Goal: Task Accomplishment & Management: Complete application form

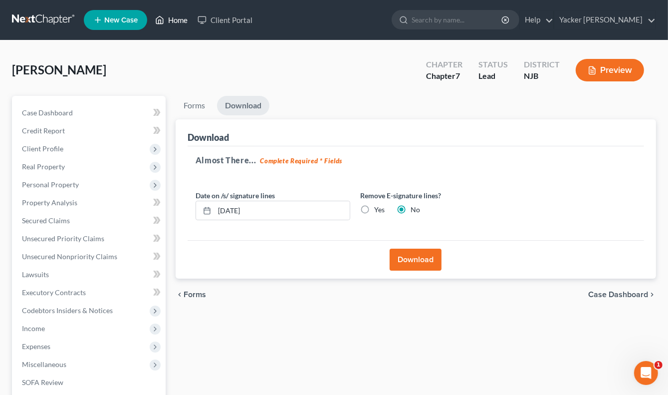
click at [172, 19] on link "Home" at bounding box center [171, 20] width 42 height 18
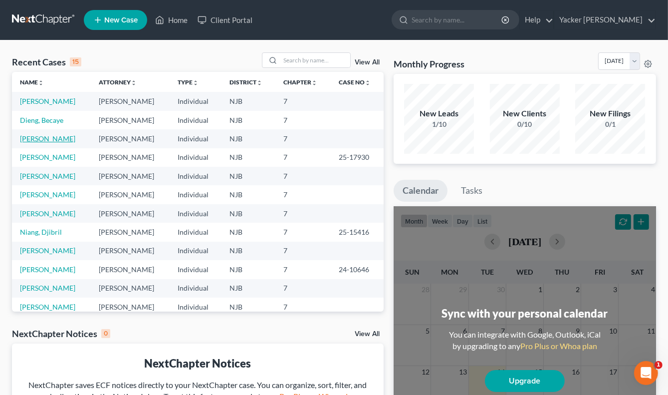
click at [47, 135] on link "[PERSON_NAME]" at bounding box center [47, 138] width 55 height 8
select select "4"
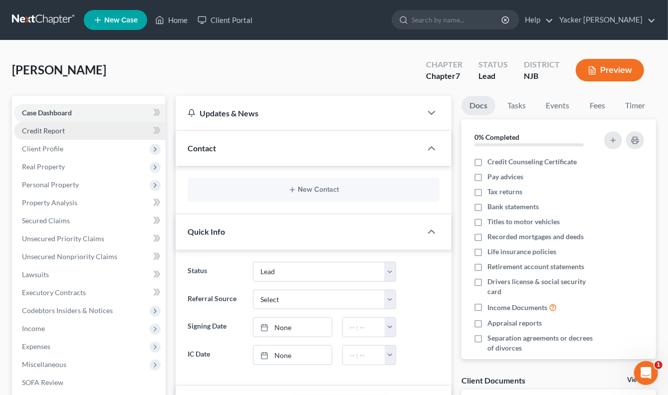
scroll to position [50, 0]
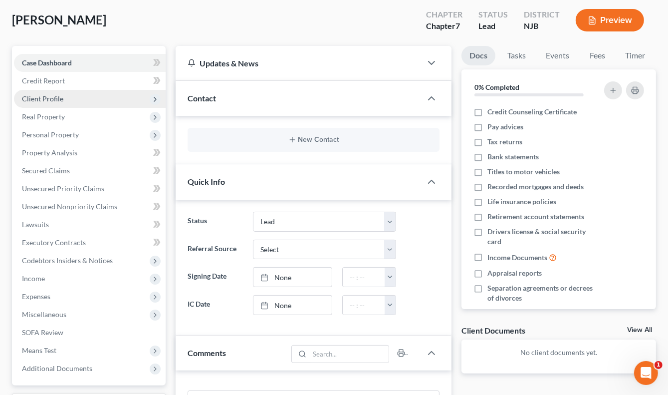
click at [67, 101] on span "Client Profile" at bounding box center [90, 99] width 152 height 18
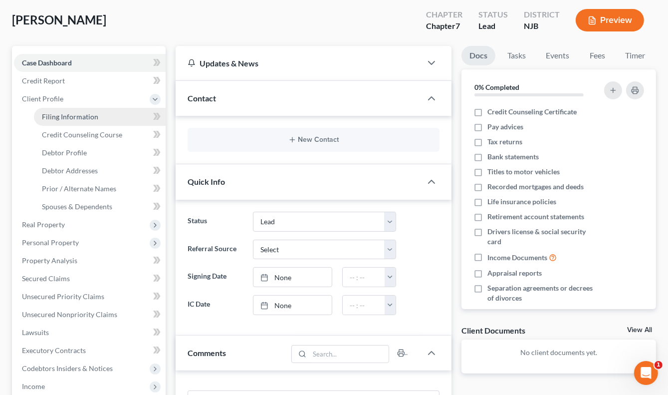
click at [71, 115] on span "Filing Information" at bounding box center [70, 116] width 56 height 8
select select "1"
select select "0"
select select "51"
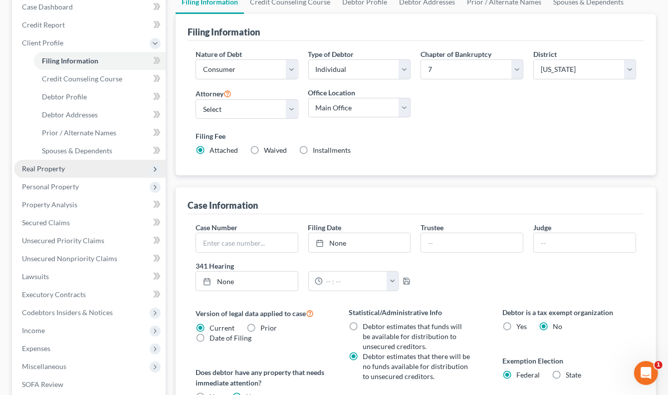
scroll to position [100, 0]
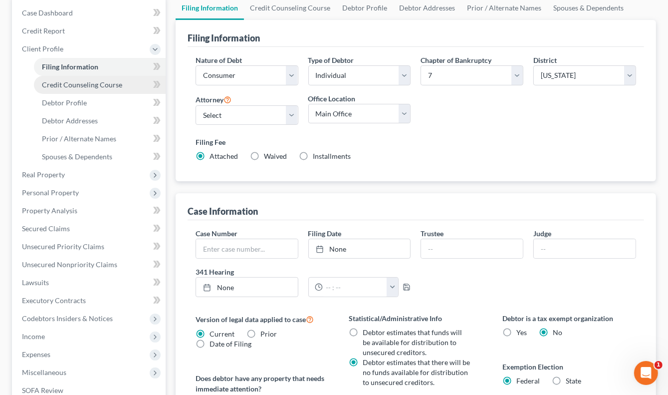
click at [84, 83] on span "Credit Counseling Course" at bounding box center [82, 84] width 80 height 8
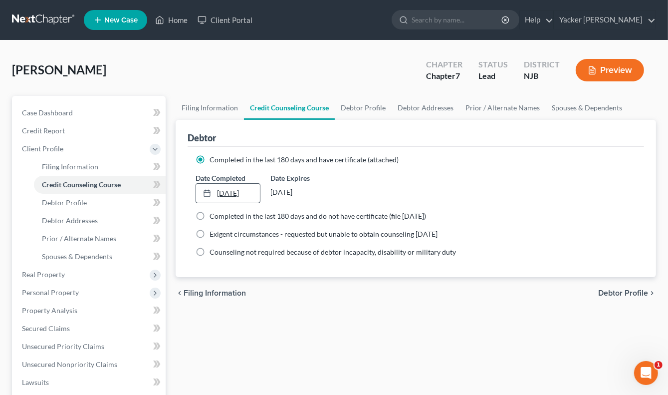
click at [246, 191] on link "[DATE]" at bounding box center [228, 193] width 64 height 19
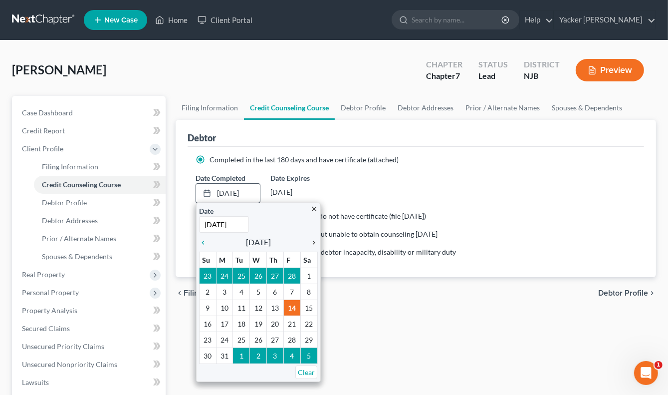
click at [312, 242] on icon "chevron_right" at bounding box center [311, 243] width 13 height 8
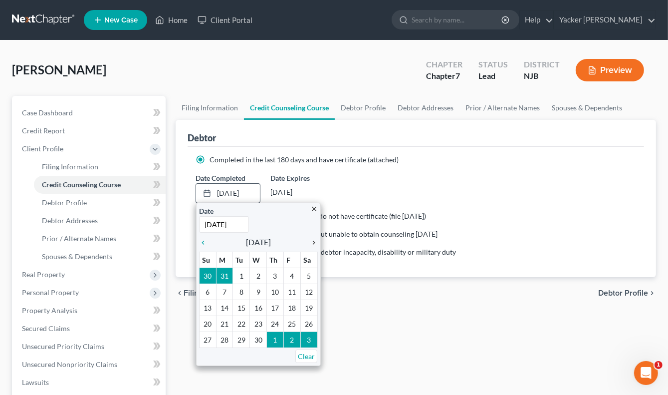
click at [312, 241] on icon "chevron_right" at bounding box center [311, 243] width 13 height 8
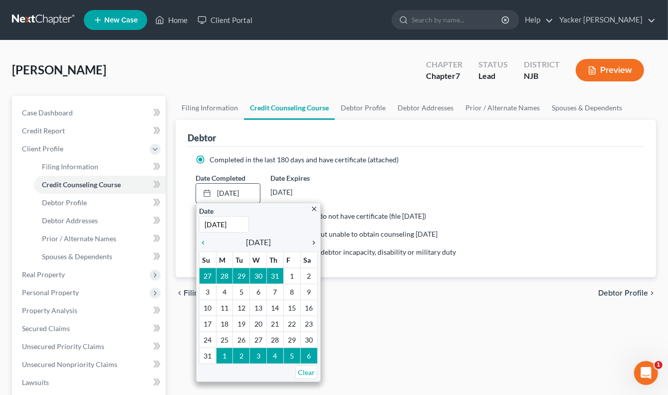
click at [312, 241] on icon "chevron_right" at bounding box center [311, 243] width 13 height 8
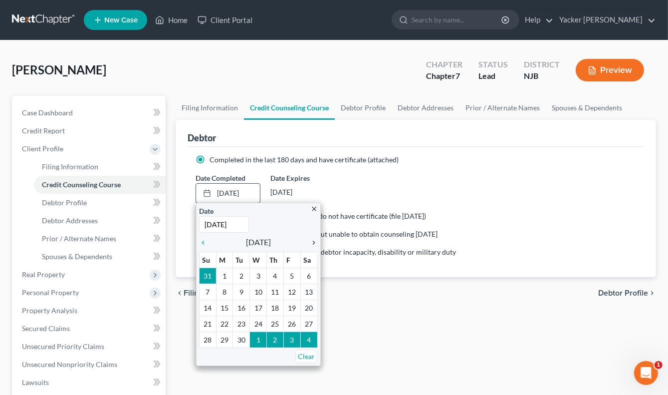
click at [312, 241] on icon "chevron_right" at bounding box center [311, 243] width 13 height 8
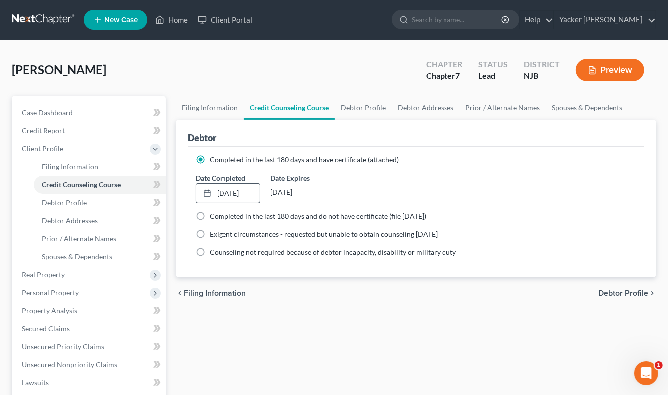
click at [618, 293] on span "Debtor Profile" at bounding box center [624, 293] width 50 height 8
select select "3"
select select "2"
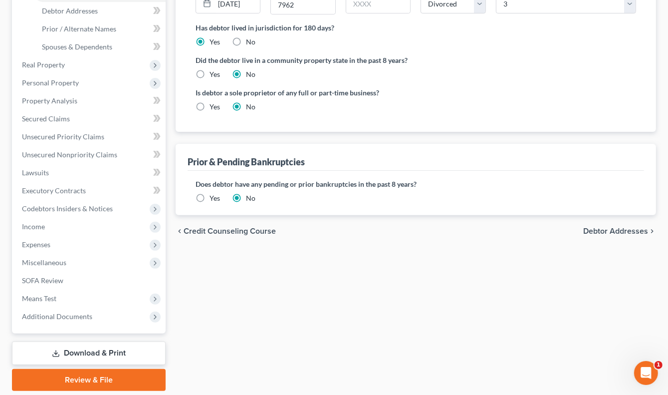
scroll to position [243, 0]
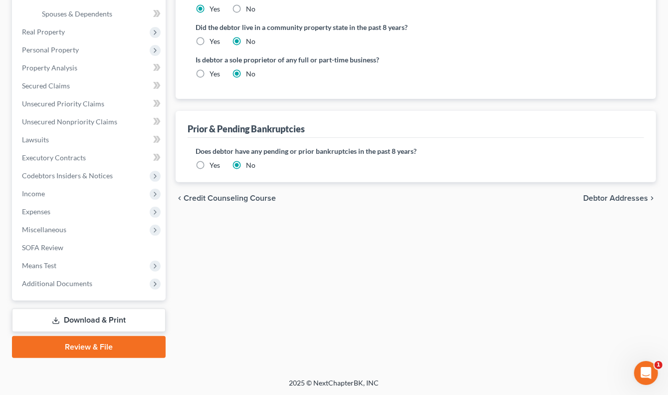
click at [100, 347] on link "Review & File" at bounding box center [89, 347] width 154 height 22
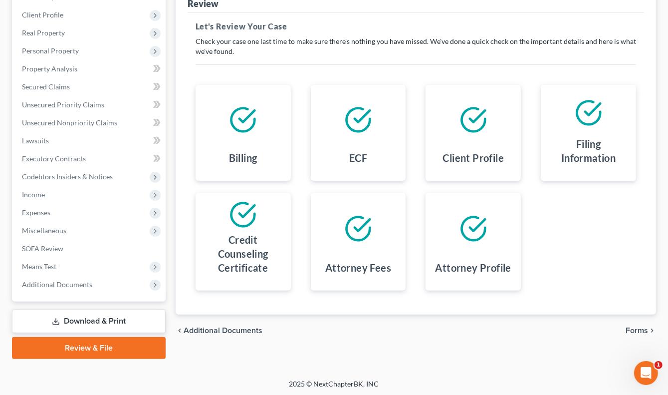
scroll to position [135, 0]
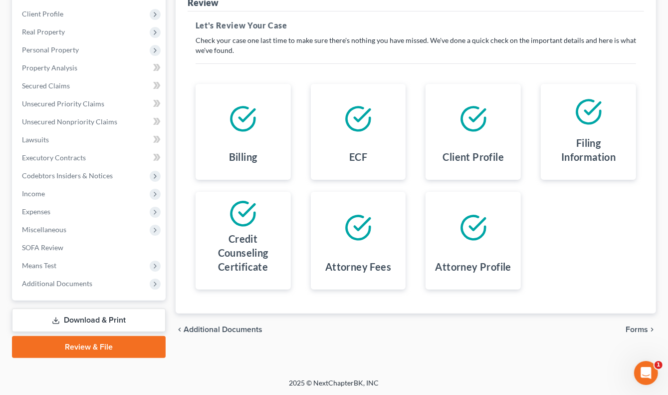
click at [631, 325] on span "Forms" at bounding box center [637, 329] width 22 height 8
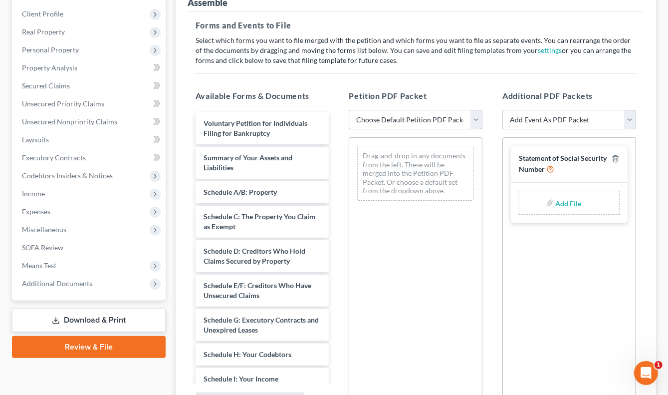
click at [473, 120] on select "Choose Default Petition PDF Packet Complete Bankruptcy Petition (all forms and …" at bounding box center [416, 120] width 134 height 20
select select "0"
click at [349, 110] on select "Choose Default Petition PDF Packet Complete Bankruptcy Petition (all forms and …" at bounding box center [416, 120] width 134 height 20
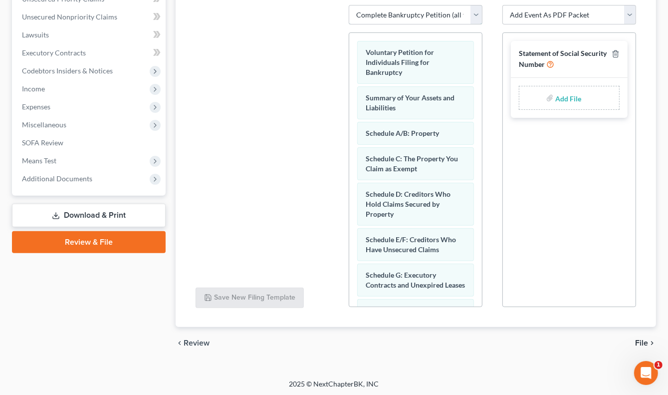
scroll to position [241, 0]
click at [643, 342] on span "File" at bounding box center [642, 342] width 13 height 8
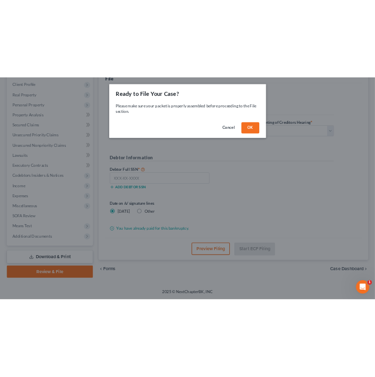
scroll to position [135, 0]
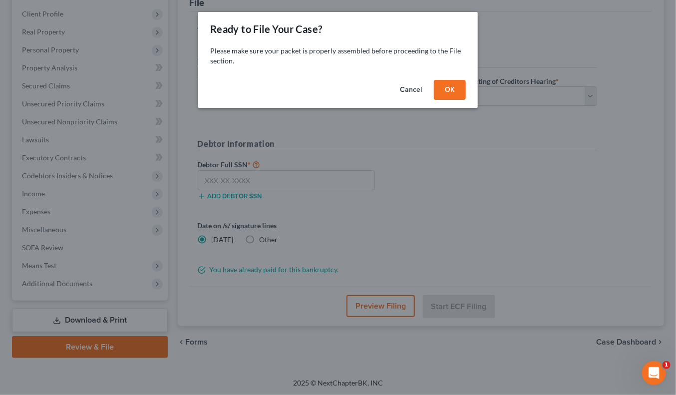
click at [459, 89] on button "OK" at bounding box center [450, 90] width 32 height 20
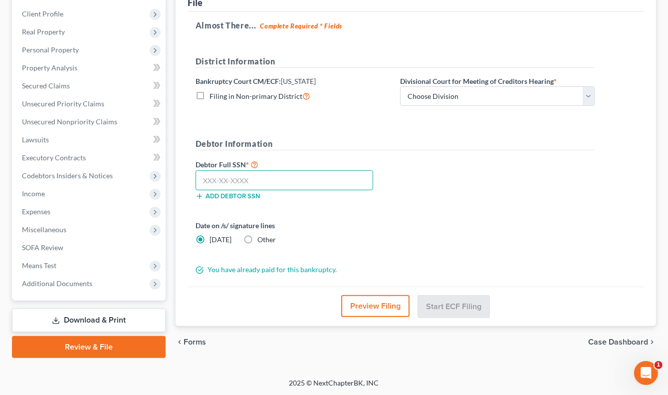
click at [275, 174] on input "text" at bounding box center [285, 180] width 178 height 20
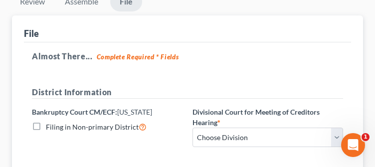
click at [259, 58] on h5 "Almost There... Complete Required * Fields" at bounding box center [188, 56] width 312 height 12
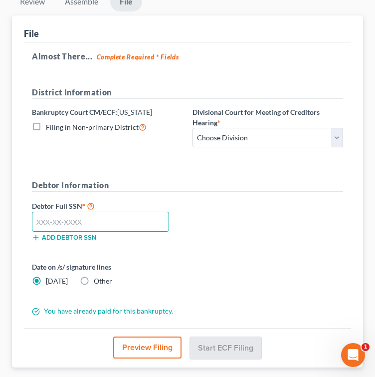
click at [106, 216] on input "text" at bounding box center [100, 222] width 137 height 20
type input "054-94-7962"
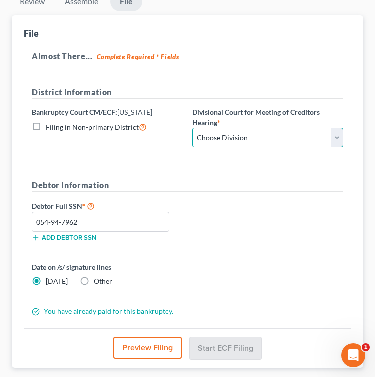
click at [256, 141] on select "Choose Division [GEOGRAPHIC_DATA] [GEOGRAPHIC_DATA]/[GEOGRAPHIC_DATA] [GEOGRAPH…" at bounding box center [268, 138] width 151 height 20
select select "2"
click at [193, 128] on select "Choose Division [GEOGRAPHIC_DATA] [GEOGRAPHIC_DATA]/[GEOGRAPHIC_DATA] [GEOGRAPH…" at bounding box center [268, 138] width 151 height 20
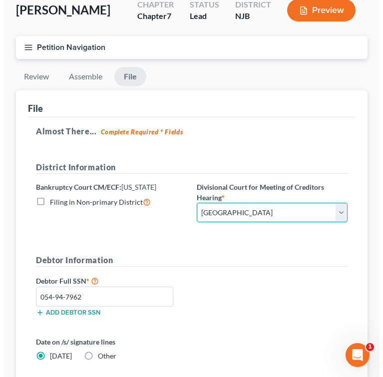
scroll to position [193, 0]
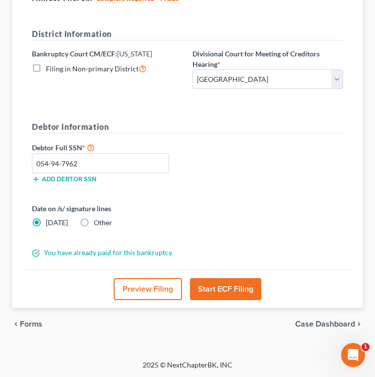
click at [209, 289] on button "Start ECF Filing" at bounding box center [225, 289] width 71 height 22
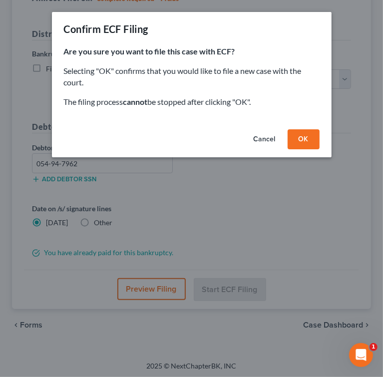
click at [303, 138] on button "OK" at bounding box center [304, 139] width 32 height 20
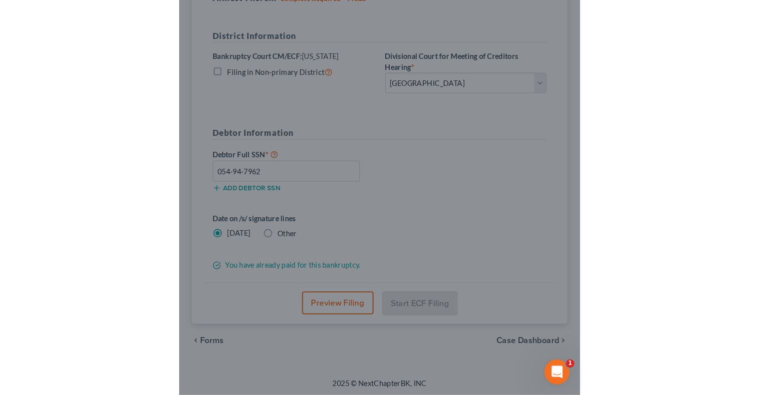
scroll to position [50, 0]
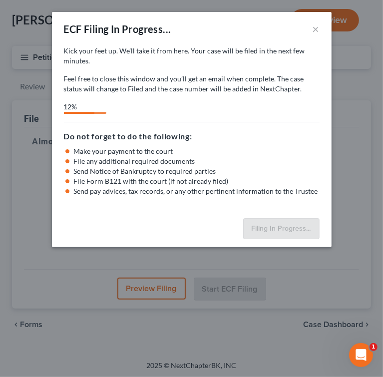
select select "2"
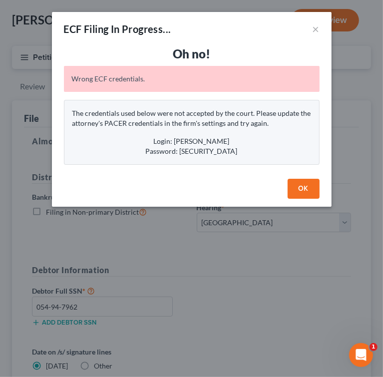
drag, startPoint x: 301, startPoint y: 187, endPoint x: 301, endPoint y: 164, distance: 22.5
click at [301, 164] on div "ECF Filing In Progress... × Oh no! Wrong ECF credentials. The credentials used …" at bounding box center [192, 109] width 280 height 195
click at [304, 189] on button "OK" at bounding box center [304, 189] width 32 height 20
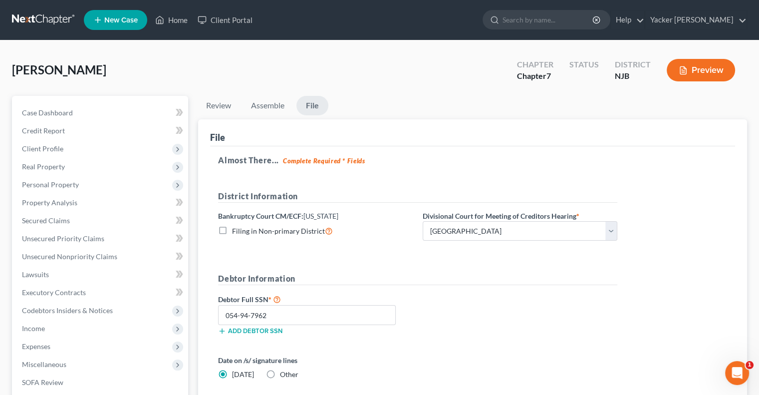
scroll to position [0, 0]
click at [668, 24] on link "Yacker [PERSON_NAME]" at bounding box center [695, 20] width 101 height 18
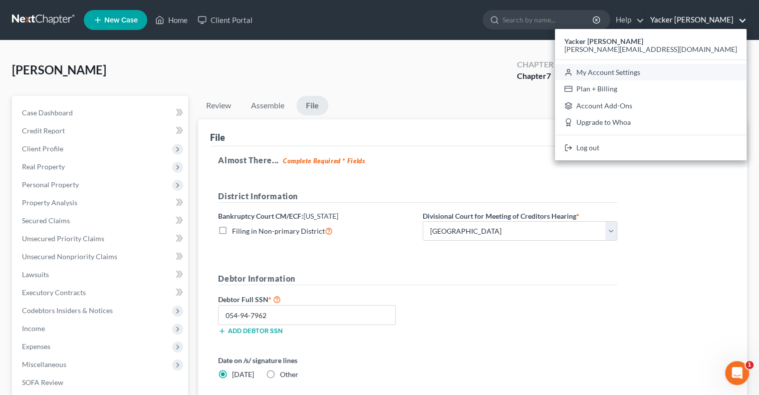
click at [668, 71] on link "My Account Settings" at bounding box center [651, 72] width 192 height 17
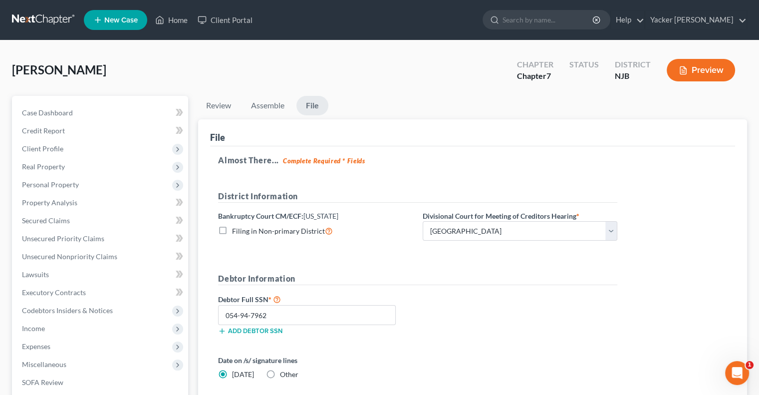
select select "51"
select select "24"
select select "33"
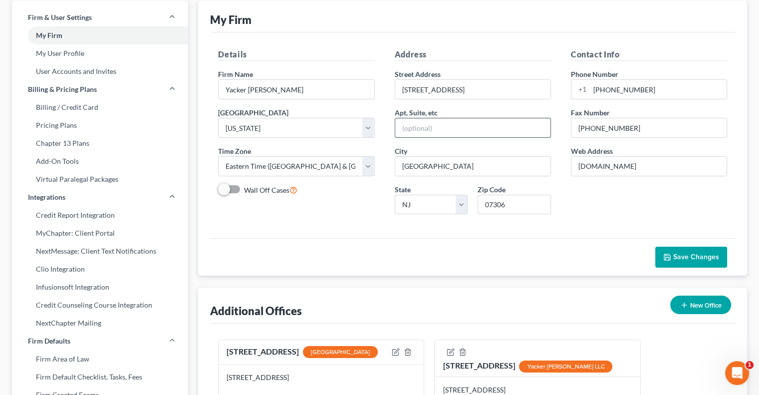
scroll to position [50, 0]
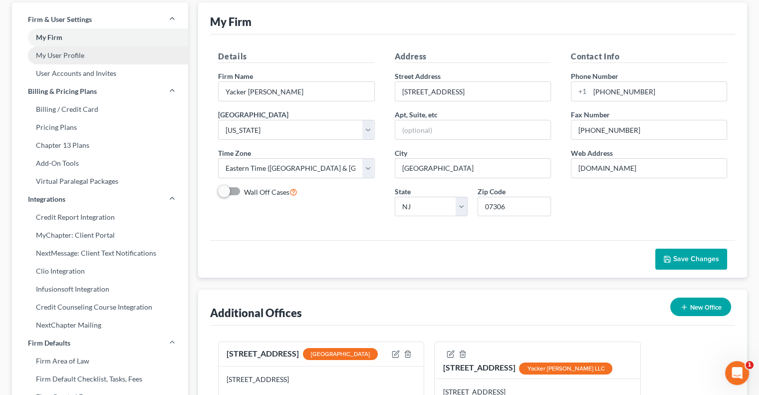
click at [66, 50] on link "My User Profile" at bounding box center [100, 55] width 176 height 18
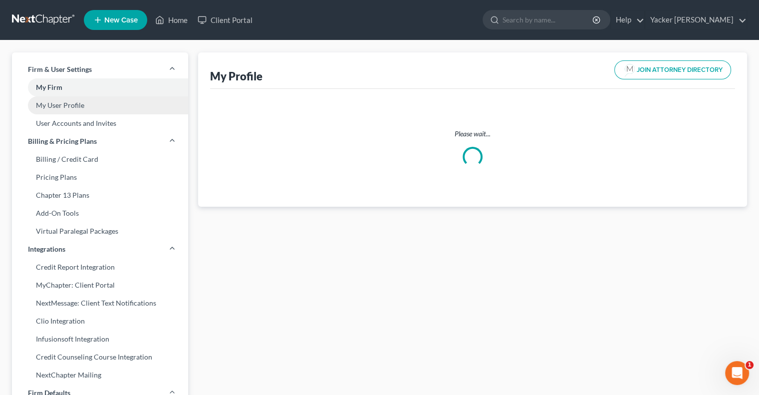
select select "33"
select select "51"
select select "attorney"
select select "0"
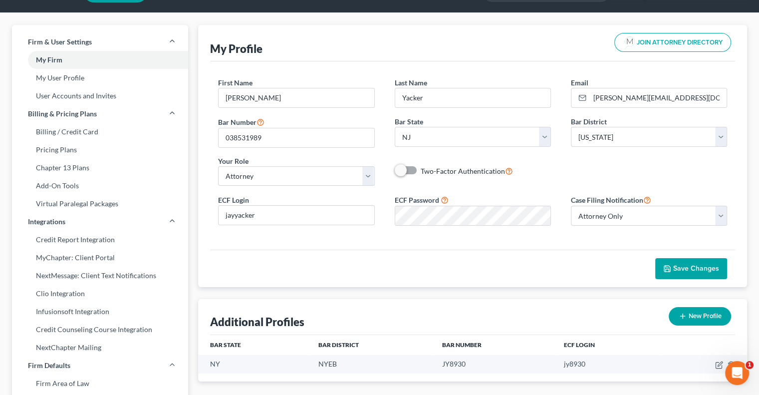
scroll to position [50, 0]
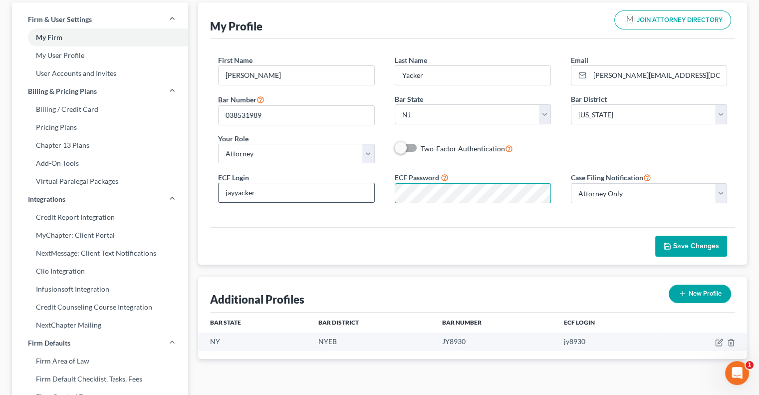
click at [341, 197] on div "ECF Login jayyacker ECF Password Case Filing Notification Select Attorney Only …" at bounding box center [472, 191] width 529 height 40
click at [668, 242] on span "Save Changes" at bounding box center [696, 246] width 46 height 8
